Goal: Task Accomplishment & Management: Use online tool/utility

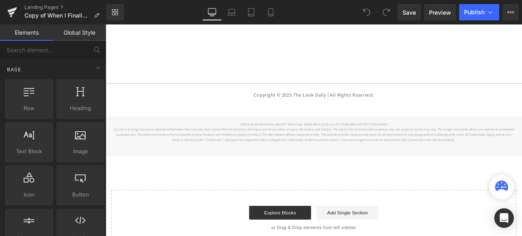
scroll to position [3967, 0]
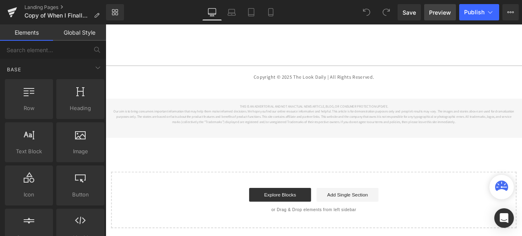
click at [436, 12] on span "Preview" at bounding box center [440, 12] width 22 height 9
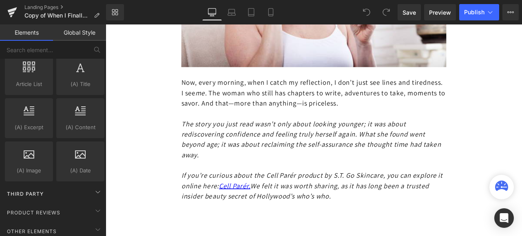
scroll to position [1589, 0]
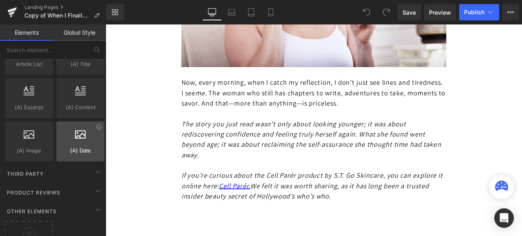
click at [73, 146] on span "(A) Date" at bounding box center [80, 150] width 43 height 9
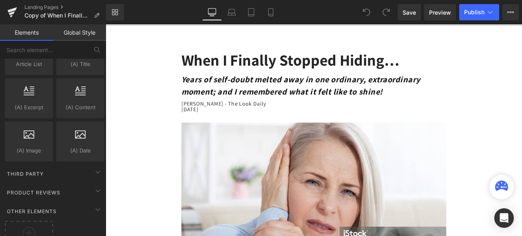
scroll to position [0, 0]
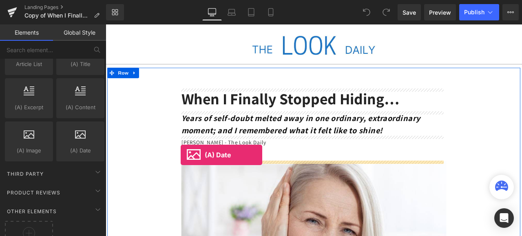
drag, startPoint x: 178, startPoint y: 158, endPoint x: 194, endPoint y: 179, distance: 26.7
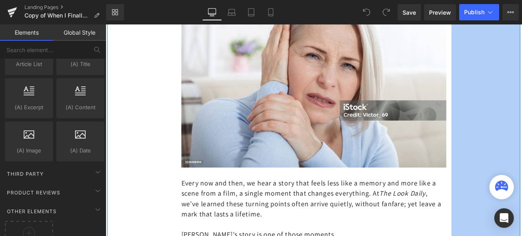
scroll to position [204, 0]
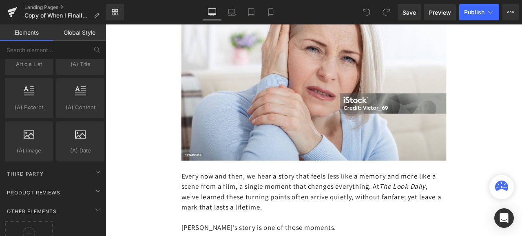
click at [363, 9] on span at bounding box center [366, 12] width 16 height 16
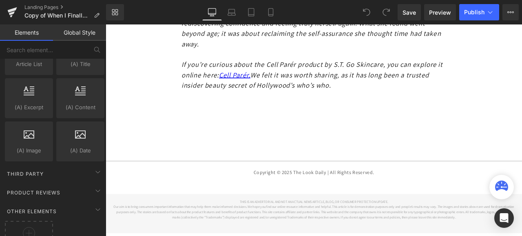
scroll to position [3929, 0]
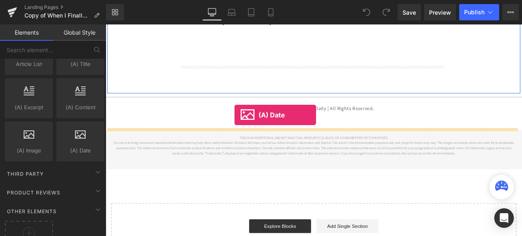
drag, startPoint x: 191, startPoint y: 160, endPoint x: 258, endPoint y: 132, distance: 73.2
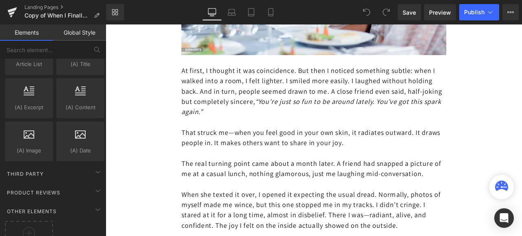
scroll to position [3234, 0]
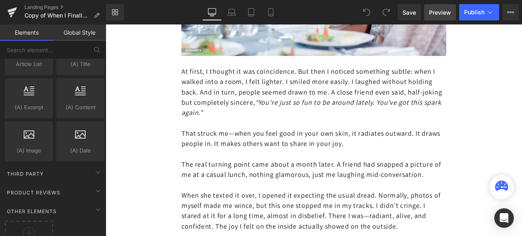
click at [438, 10] on span "Preview" at bounding box center [440, 12] width 22 height 9
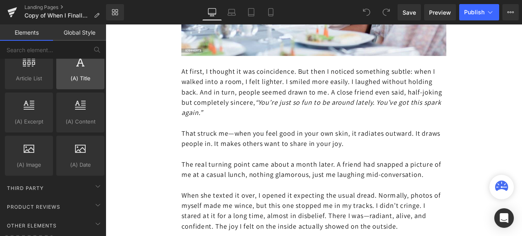
scroll to position [1589, 0]
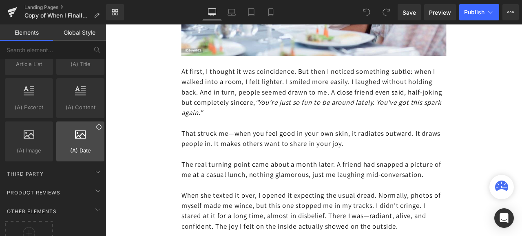
click at [96, 124] on icon at bounding box center [99, 127] width 6 height 6
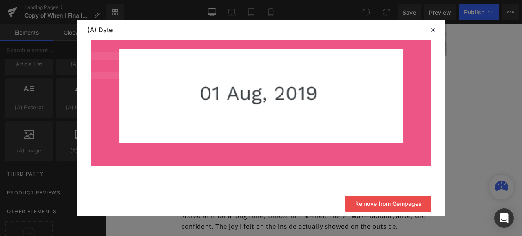
scroll to position [125, 0]
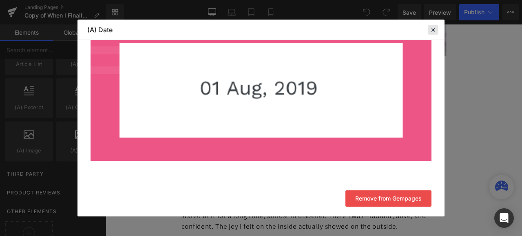
click at [434, 28] on icon at bounding box center [432, 29] width 7 height 7
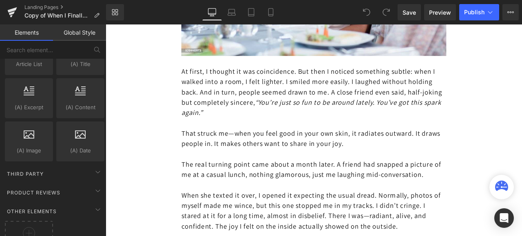
click at [501, 185] on icon at bounding box center [501, 185] width 13 height 10
drag, startPoint x: 607, startPoint y: 209, endPoint x: 540, endPoint y: 233, distance: 70.6
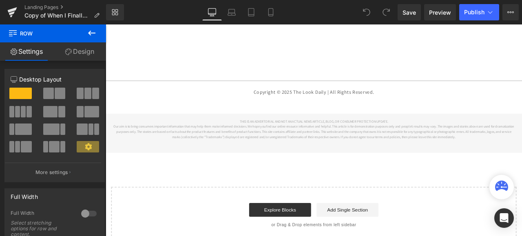
scroll to position [3967, 0]
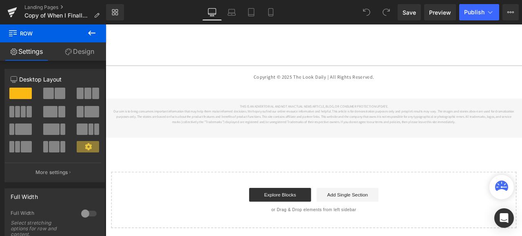
click at [88, 32] on icon at bounding box center [92, 33] width 10 height 10
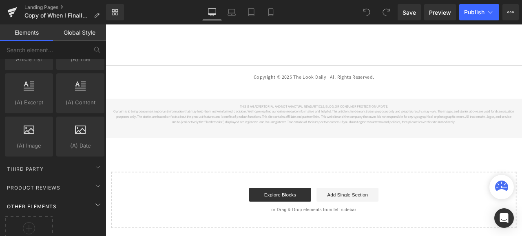
scroll to position [1613, 0]
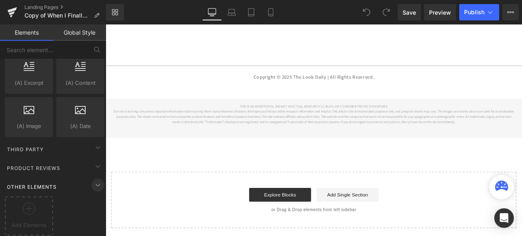
click at [93, 180] on icon at bounding box center [98, 185] width 10 height 10
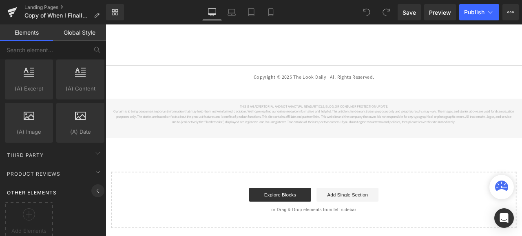
scroll to position [1571, 0]
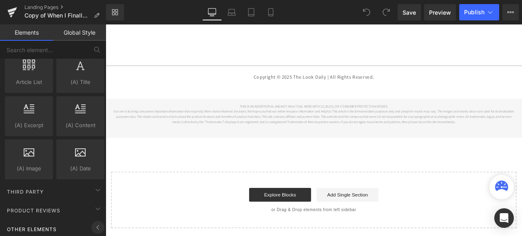
click at [93, 222] on icon at bounding box center [98, 227] width 10 height 10
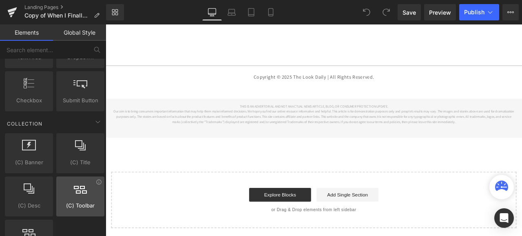
scroll to position [1288, 0]
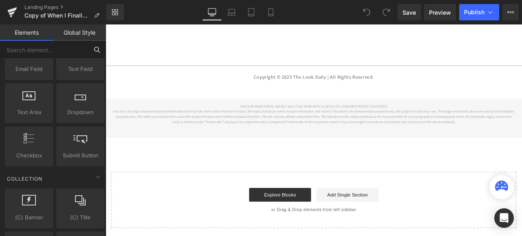
click at [33, 49] on input "text" at bounding box center [44, 50] width 88 height 18
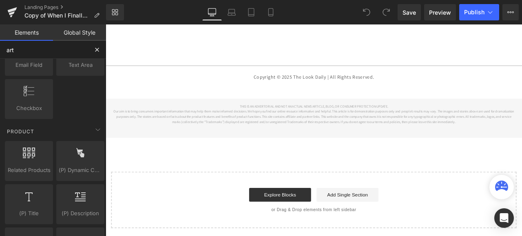
scroll to position [0, 0]
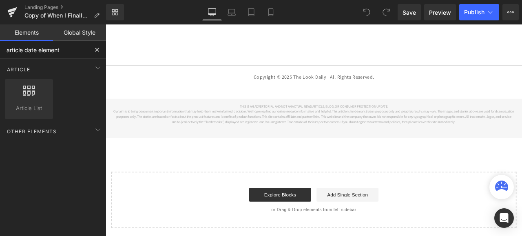
type input "article date element"
click at [69, 131] on div "Other Elements" at bounding box center [54, 131] width 103 height 16
click at [93, 129] on icon at bounding box center [98, 130] width 10 height 10
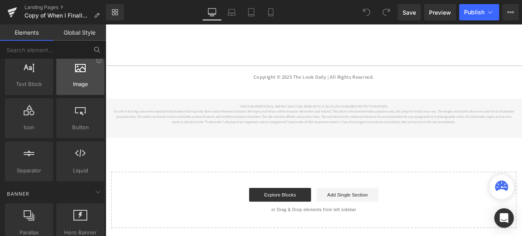
scroll to position [81, 0]
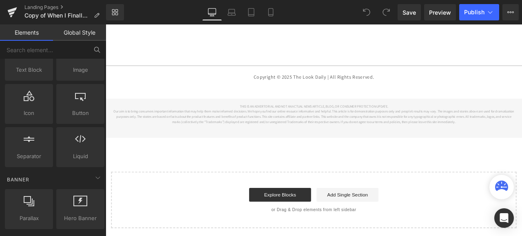
click at [77, 32] on link "Global Style" at bounding box center [79, 32] width 53 height 16
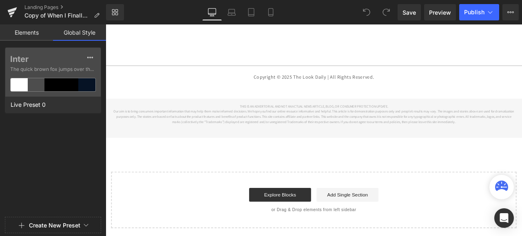
click at [31, 32] on link "Elements" at bounding box center [26, 32] width 53 height 16
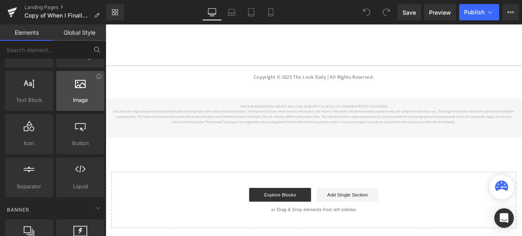
scroll to position [0, 0]
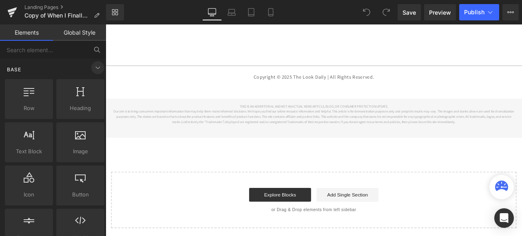
click at [94, 69] on icon at bounding box center [98, 68] width 10 height 10
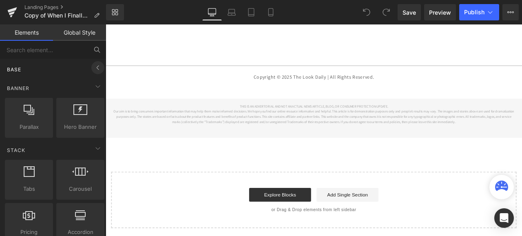
click at [94, 68] on icon at bounding box center [98, 68] width 10 height 10
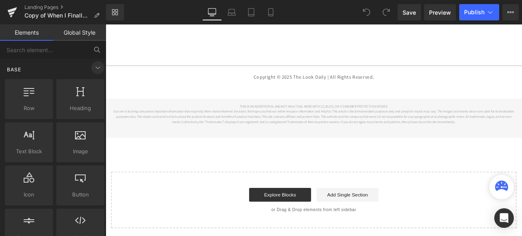
click at [94, 68] on icon at bounding box center [98, 68] width 10 height 10
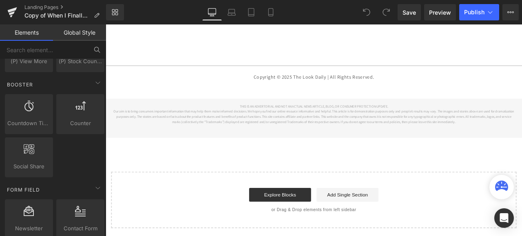
scroll to position [912, 0]
click at [35, 29] on link "Elements" at bounding box center [26, 32] width 53 height 16
click at [71, 31] on link "Global Style" at bounding box center [79, 32] width 53 height 16
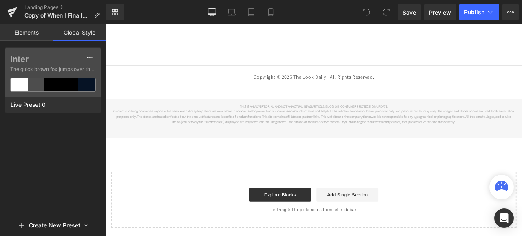
click at [31, 30] on link "Elements" at bounding box center [26, 32] width 53 height 16
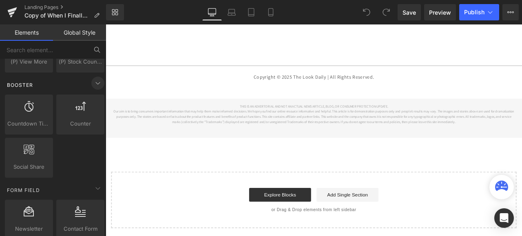
click at [96, 82] on icon at bounding box center [98, 83] width 4 height 2
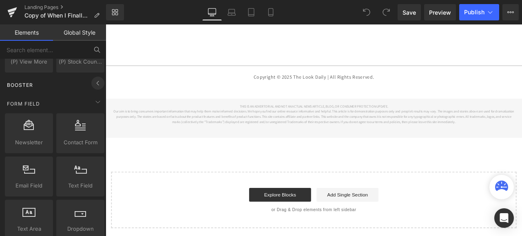
click at [95, 79] on icon at bounding box center [98, 83] width 10 height 10
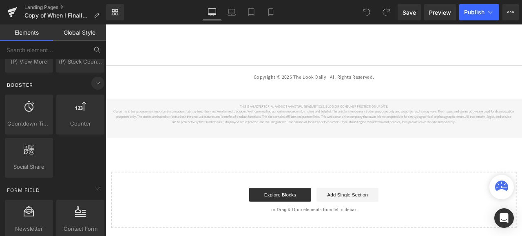
click at [96, 82] on icon at bounding box center [98, 83] width 4 height 2
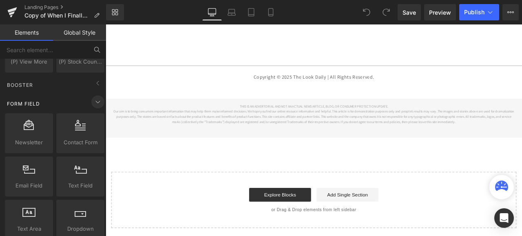
click at [95, 97] on icon at bounding box center [98, 102] width 10 height 10
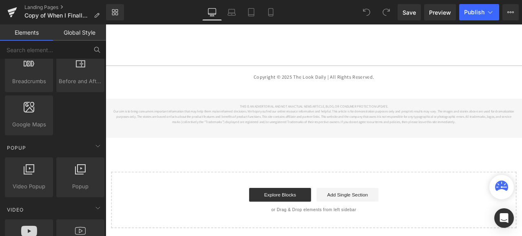
scroll to position [205, 0]
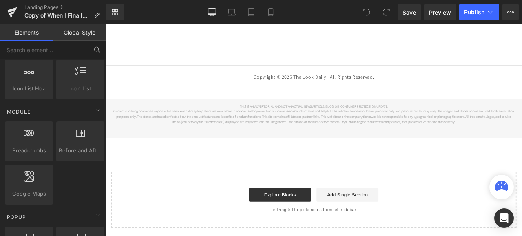
click at [23, 33] on link "Elements" at bounding box center [26, 32] width 53 height 16
click at [95, 110] on icon at bounding box center [98, 110] width 10 height 10
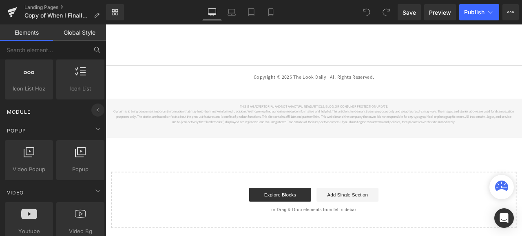
click at [95, 110] on icon at bounding box center [98, 110] width 10 height 10
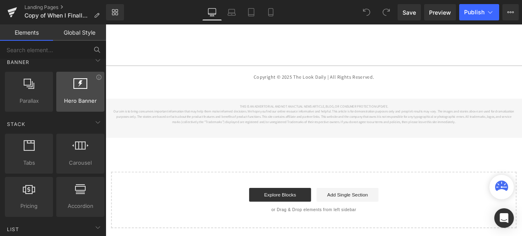
scroll to position [41, 0]
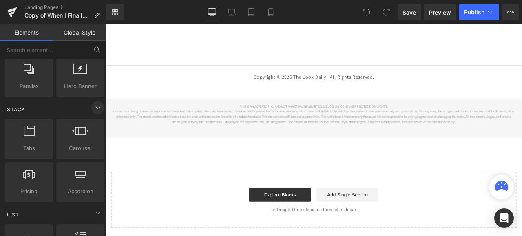
click at [95, 108] on icon at bounding box center [98, 108] width 10 height 10
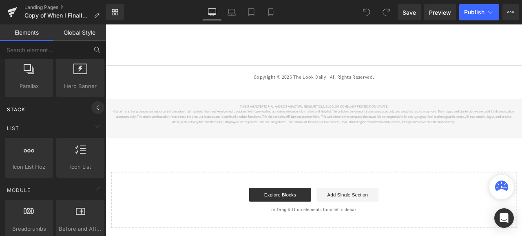
click at [95, 108] on icon at bounding box center [98, 108] width 10 height 10
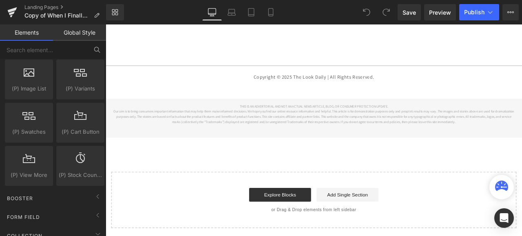
scroll to position [815, 0]
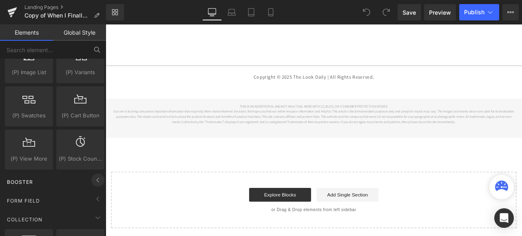
click at [95, 175] on icon at bounding box center [98, 180] width 10 height 10
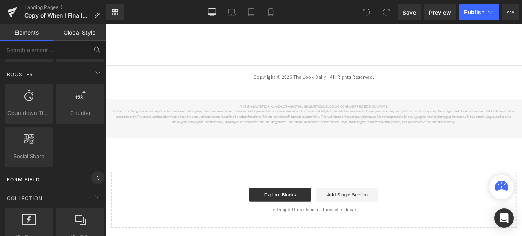
scroll to position [937, 0]
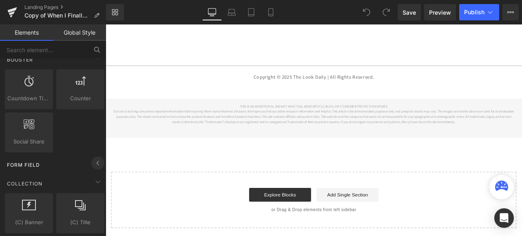
click at [93, 158] on icon at bounding box center [98, 163] width 10 height 10
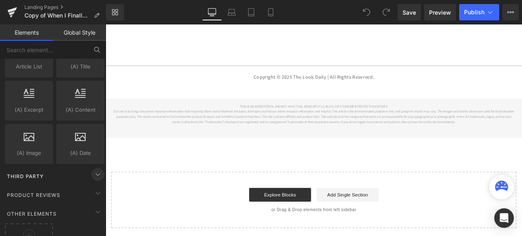
scroll to position [1426, 0]
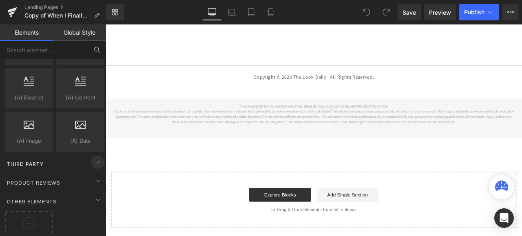
click at [96, 161] on icon at bounding box center [98, 162] width 4 height 2
click at [95, 157] on icon at bounding box center [98, 162] width 10 height 10
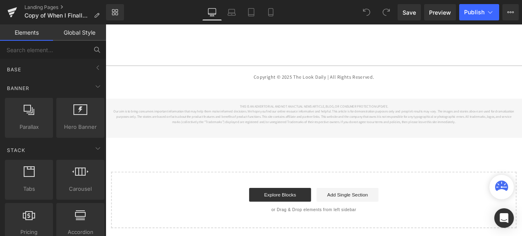
scroll to position [3885, 0]
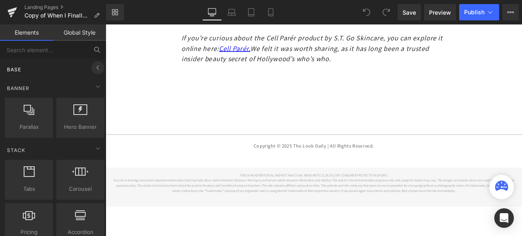
click at [95, 69] on icon at bounding box center [98, 68] width 10 height 10
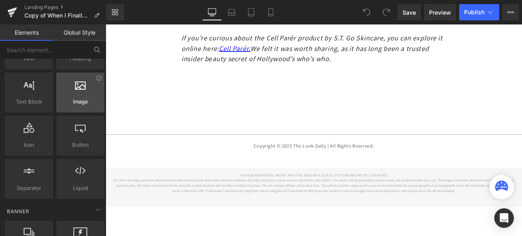
scroll to position [0, 0]
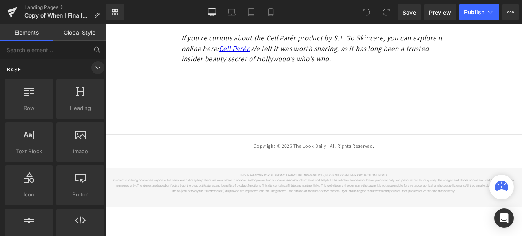
click at [94, 68] on icon at bounding box center [98, 68] width 10 height 10
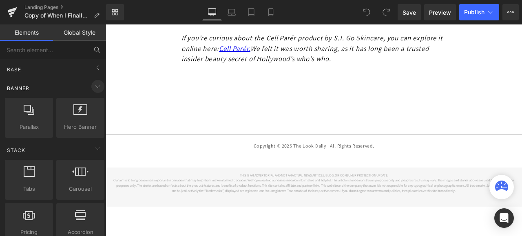
click at [95, 86] on icon at bounding box center [98, 86] width 10 height 10
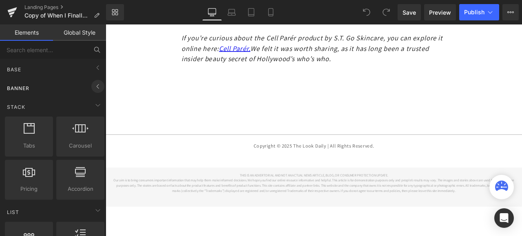
click at [95, 86] on icon at bounding box center [98, 86] width 10 height 10
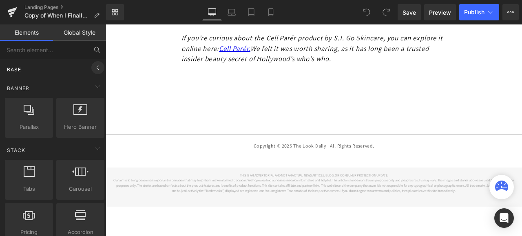
click at [93, 64] on icon at bounding box center [98, 68] width 10 height 10
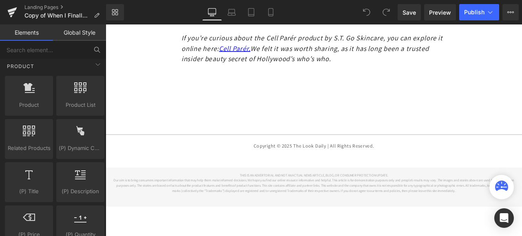
scroll to position [693, 0]
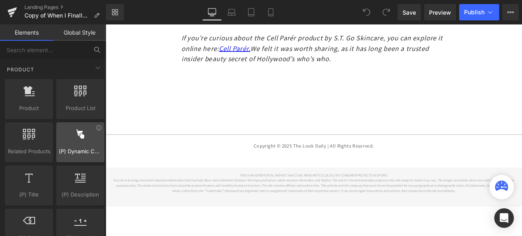
click at [77, 138] on div at bounding box center [80, 138] width 43 height 18
click at [96, 125] on icon at bounding box center [98, 127] width 5 height 5
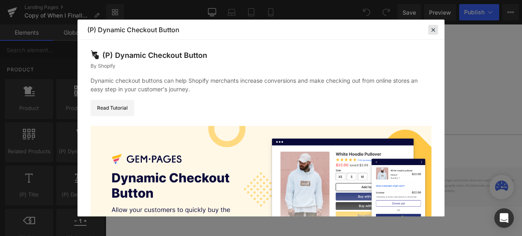
click at [434, 30] on icon at bounding box center [432, 29] width 7 height 7
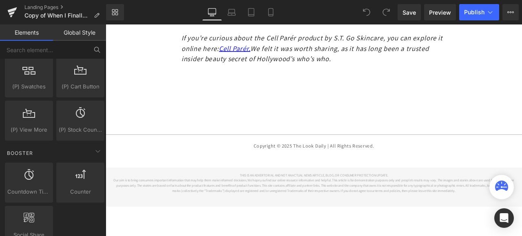
scroll to position [1019, 0]
